Goal: Find specific page/section: Locate a particular part of the current website

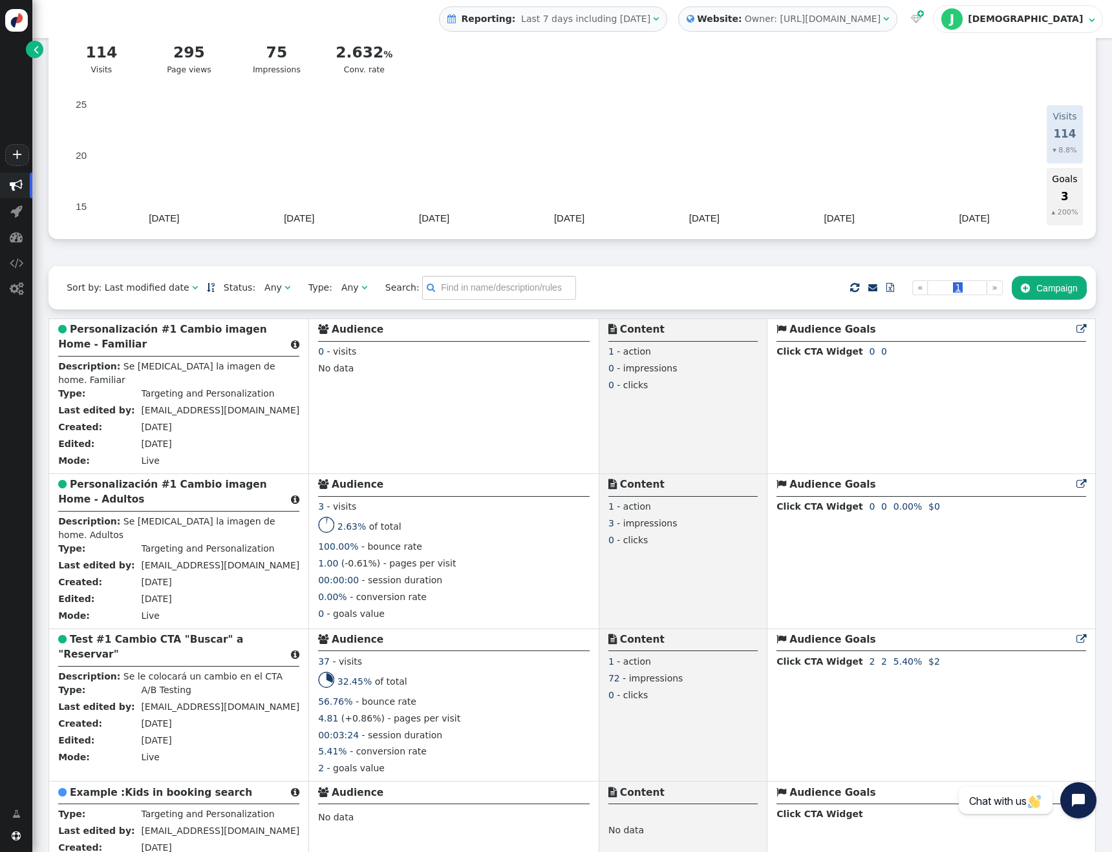
scroll to position [88, 0]
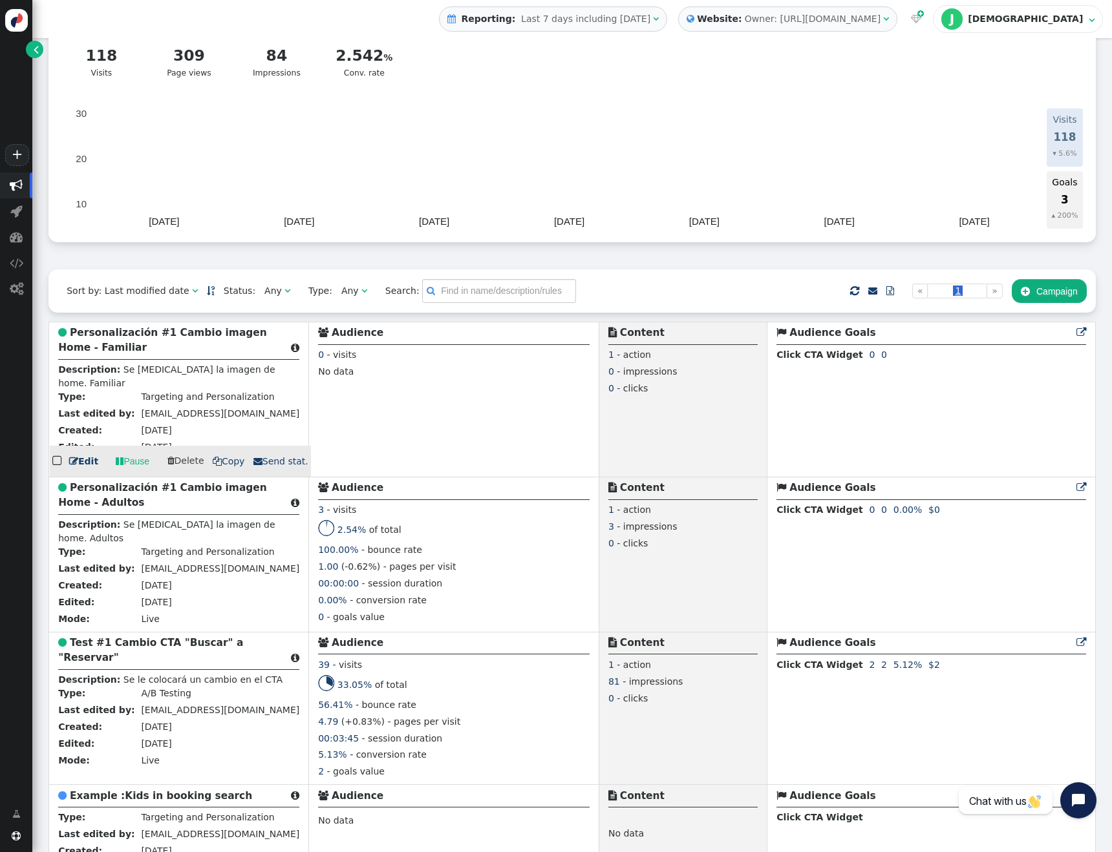
scroll to position [107, 0]
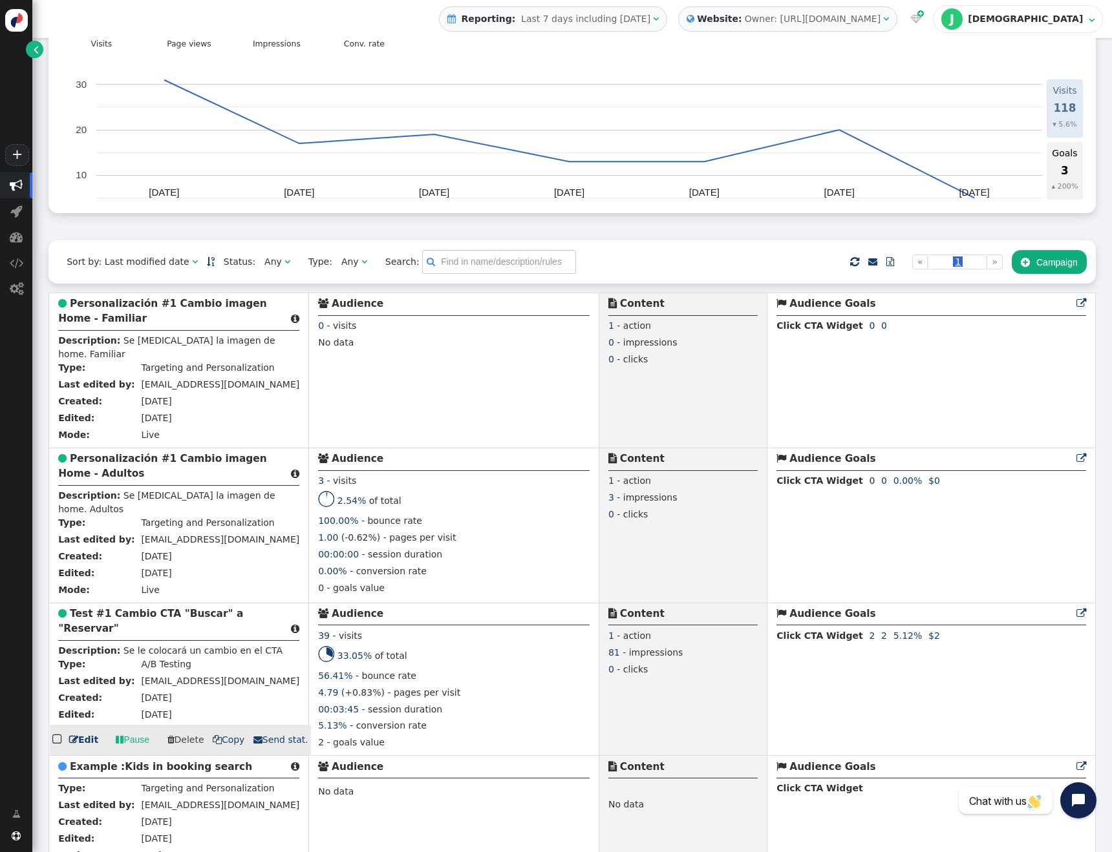
click at [878, 637] on td "2" at bounding box center [884, 637] width 12 height 17
click at [1078, 614] on span "" at bounding box center [1081, 614] width 10 height 10
click at [622, 649] on span "- impressions" at bounding box center [652, 653] width 60 height 10
